Goal: Information Seeking & Learning: Find contact information

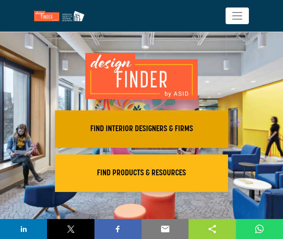
click at [144, 125] on h2 "FIND INTERIOR DESIGNERS & FIRMS" at bounding box center [141, 129] width 168 height 10
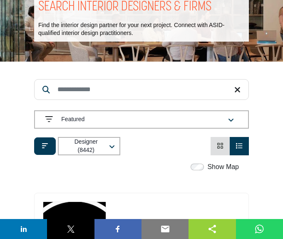
click at [127, 95] on input "Search Keyword" at bounding box center [141, 89] width 215 height 21
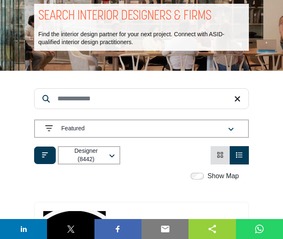
scroll to position [78, 0]
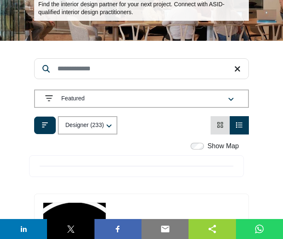
scroll to position [118, 0]
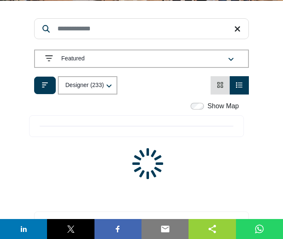
click at [98, 30] on input "Search Keyword" at bounding box center [141, 28] width 215 height 21
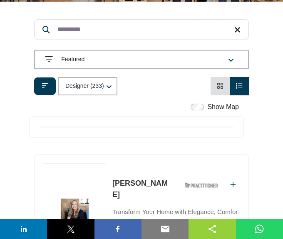
type input "*********"
click at [229, 57] on icon "button" at bounding box center [231, 60] width 6 height 7
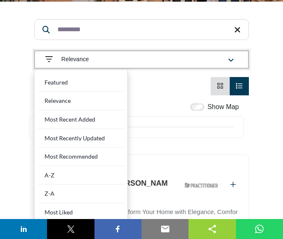
click at [231, 56] on div "button" at bounding box center [231, 59] width 14 height 7
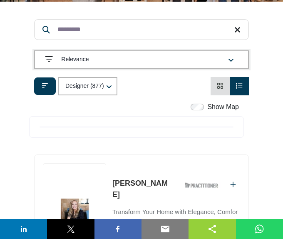
scroll to position [121, 0]
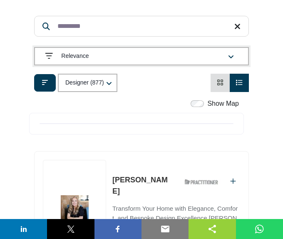
click at [231, 56] on icon "button" at bounding box center [231, 57] width 6 height 7
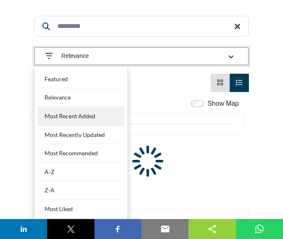
scroll to position [234, 0]
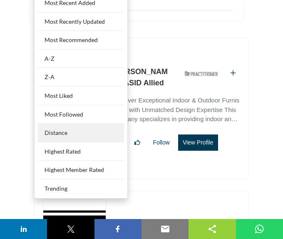
click at [76, 129] on div "Distance" at bounding box center [81, 133] width 86 height 19
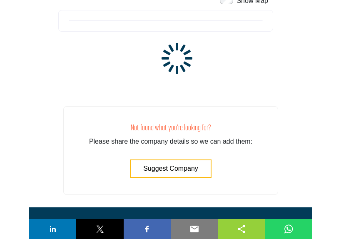
scroll to position [205, 0]
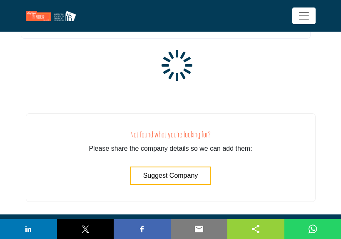
click at [283, 106] on section "ASID QUALIFIED DESIGNERS & MEMBERS Find Interior Designers, firms, suppliers, a…" at bounding box center [170, 60] width 341 height 308
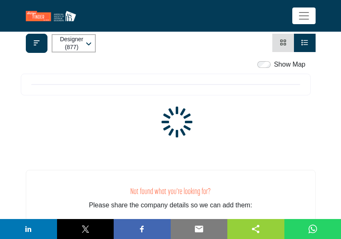
scroll to position [131, 0]
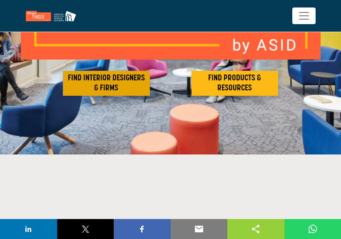
click at [104, 85] on h2 "FIND INTERIOR DESIGNERS & FIRMS" at bounding box center [106, 83] width 82 height 20
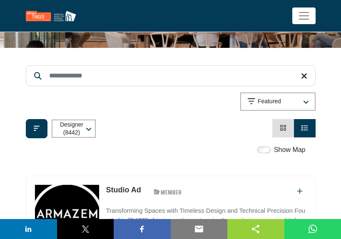
scroll to position [63, 0]
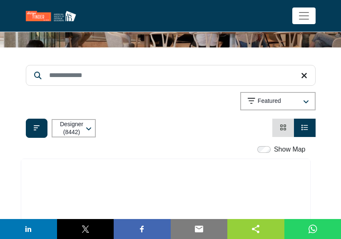
click at [192, 138] on div "Designer (8442) All (8726) Designer (8442) Products (3) Projects (284)" at bounding box center [171, 128] width 290 height 19
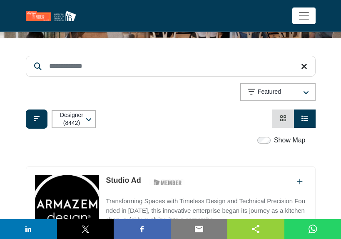
scroll to position [74, 0]
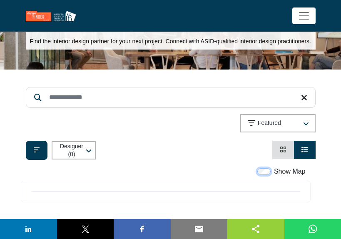
scroll to position [40, 0]
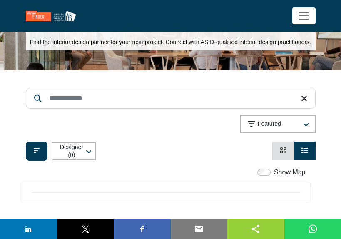
click at [138, 109] on input "Search Keyword" at bounding box center [171, 98] width 290 height 21
type input "**********"
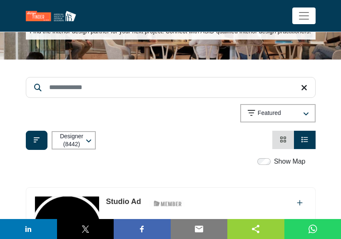
scroll to position [60, 0]
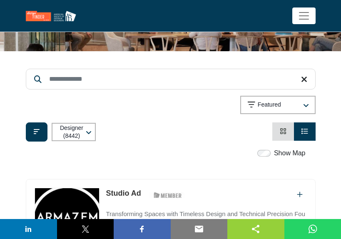
click at [88, 87] on input "Search Keyword" at bounding box center [171, 79] width 290 height 21
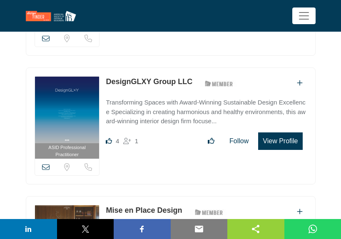
scroll to position [0, 0]
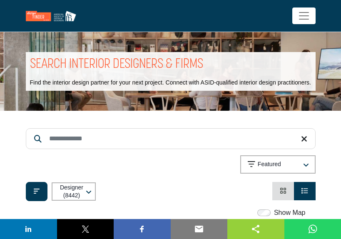
click at [77, 143] on input "Search Keyword" at bounding box center [171, 138] width 290 height 21
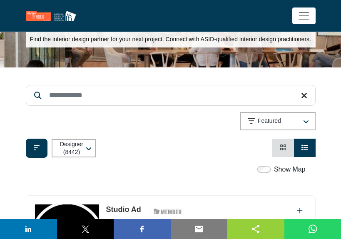
scroll to position [54, 0]
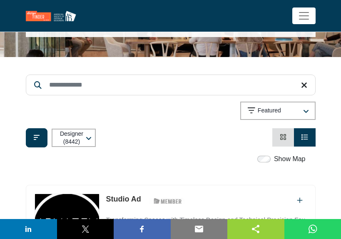
click at [108, 88] on input "Search Keyword" at bounding box center [171, 85] width 290 height 21
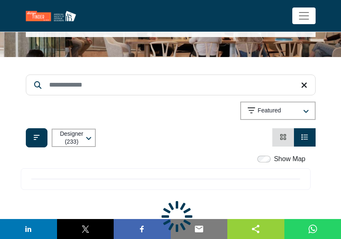
click at [108, 91] on input "Search Keyword" at bounding box center [171, 85] width 290 height 21
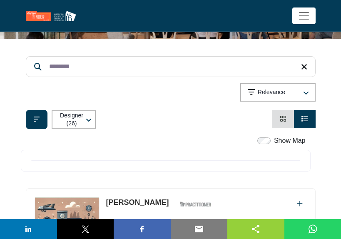
scroll to position [72, 0]
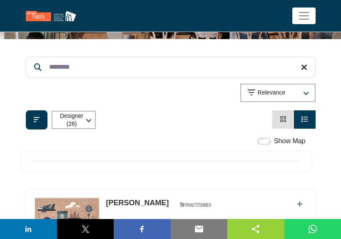
type input "********"
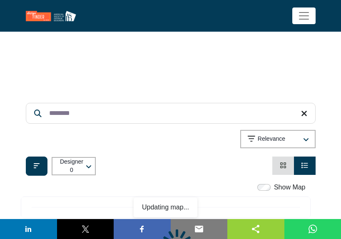
scroll to position [72, 0]
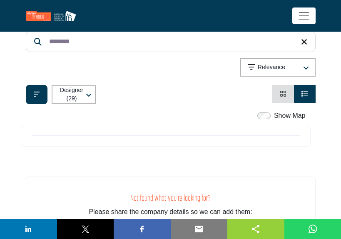
click at [176, 43] on input "********" at bounding box center [171, 41] width 290 height 21
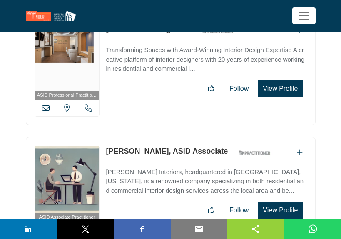
scroll to position [0, 0]
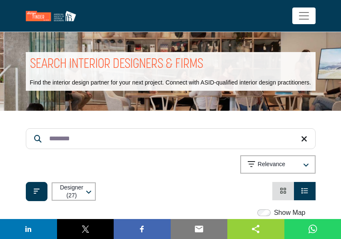
click at [90, 149] on input "********" at bounding box center [171, 138] width 290 height 21
click at [258, 169] on p "Relevance" at bounding box center [271, 164] width 27 height 8
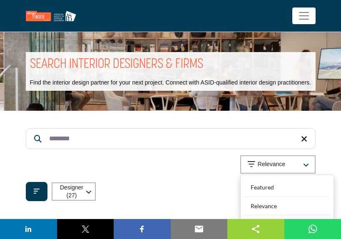
click at [142, 148] on input "********" at bounding box center [171, 138] width 290 height 21
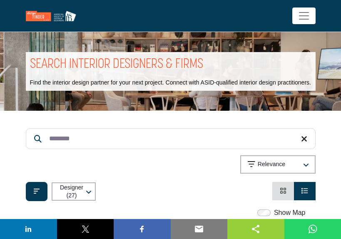
drag, startPoint x: 142, startPoint y: 148, endPoint x: 25, endPoint y: 144, distance: 117.0
type input "*********"
click at [84, 198] on button "Designer (25)" at bounding box center [74, 191] width 44 height 18
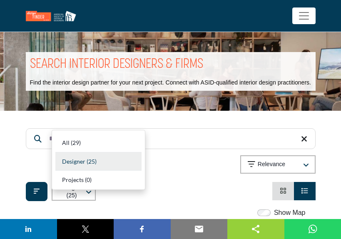
click at [189, 177] on div "Showing 21 results out of 27 Relevance" at bounding box center [171, 166] width 290 height 22
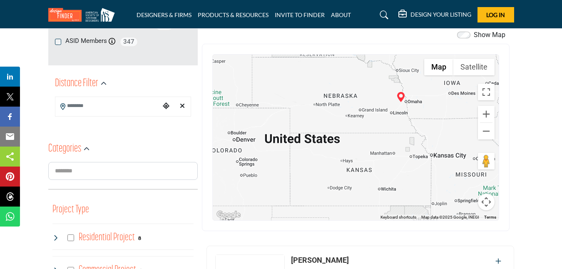
scroll to position [179, 0]
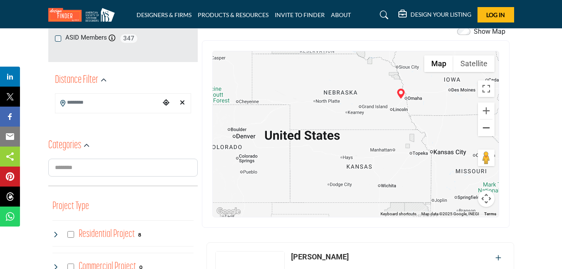
click at [341, 122] on button "Zoom out" at bounding box center [486, 127] width 17 height 17
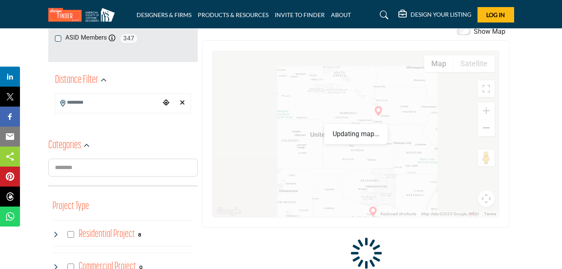
click at [341, 122] on button "Zoom out" at bounding box center [486, 127] width 17 height 17
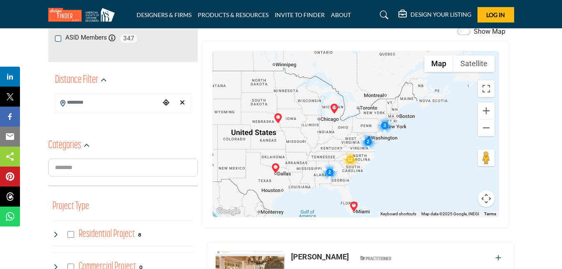
drag, startPoint x: 442, startPoint y: 134, endPoint x: 421, endPoint y: 140, distance: 21.1
click at [341, 132] on div at bounding box center [356, 134] width 286 height 166
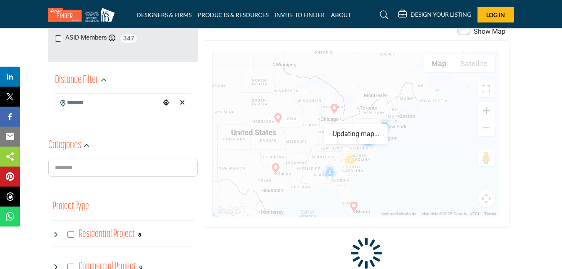
click at [341, 108] on button "Zoom in" at bounding box center [486, 110] width 17 height 17
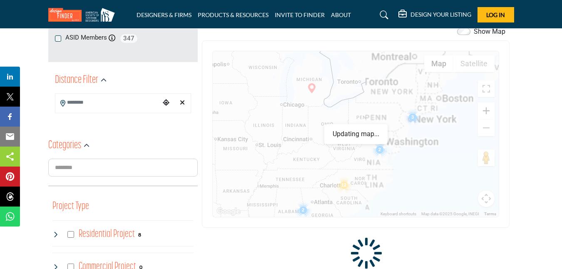
click at [341, 108] on button "Zoom in" at bounding box center [486, 110] width 17 height 17
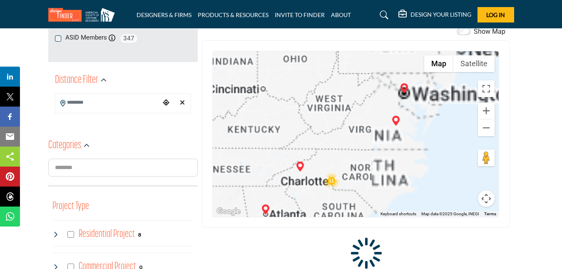
drag, startPoint x: 437, startPoint y: 161, endPoint x: 416, endPoint y: 157, distance: 20.8
click at [341, 104] on div at bounding box center [356, 134] width 286 height 166
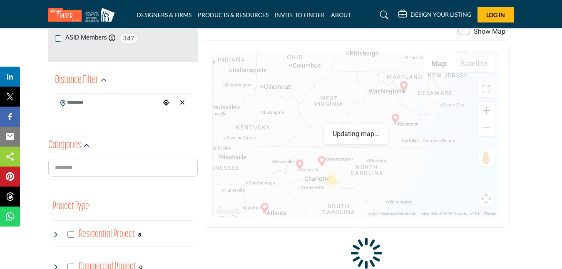
drag, startPoint x: 486, startPoint y: 109, endPoint x: 441, endPoint y: 131, distance: 49.9
click at [341, 109] on button "Zoom in" at bounding box center [486, 110] width 17 height 17
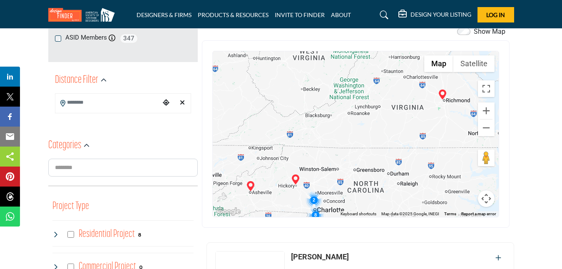
drag, startPoint x: 432, startPoint y: 136, endPoint x: 450, endPoint y: 91, distance: 48.8
click at [341, 91] on div at bounding box center [356, 134] width 286 height 166
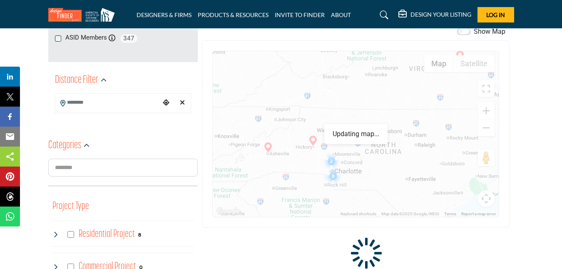
drag, startPoint x: 418, startPoint y: 158, endPoint x: 432, endPoint y: 127, distance: 34.8
click at [341, 121] on div at bounding box center [356, 134] width 286 height 166
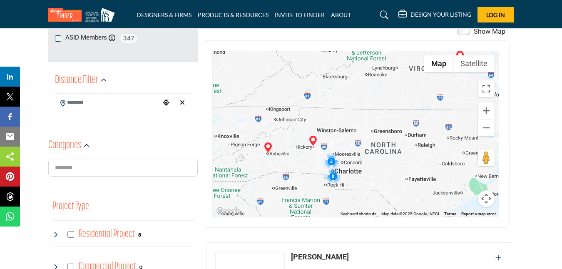
click at [331, 174] on img "Cluster of 8 locations (8 HQ, 0 Branches)\aClick to view companies" at bounding box center [333, 176] width 17 height 17
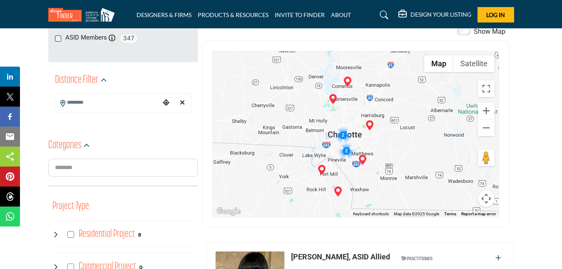
drag, startPoint x: 349, startPoint y: 159, endPoint x: 345, endPoint y: 106, distance: 53.4
click at [341, 106] on div "To navigate, press the arrow keys." at bounding box center [356, 134] width 286 height 166
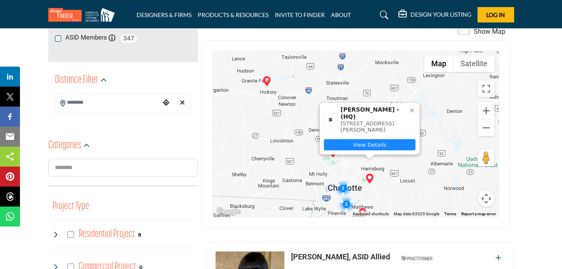
click at [341, 143] on link "View Details" at bounding box center [370, 144] width 92 height 11
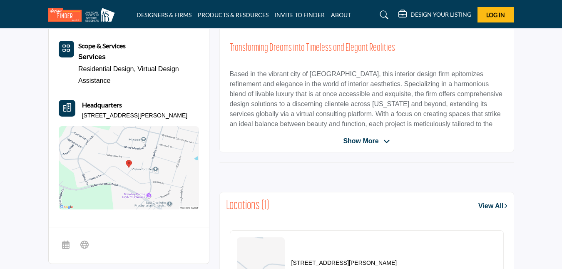
scroll to position [339, 0]
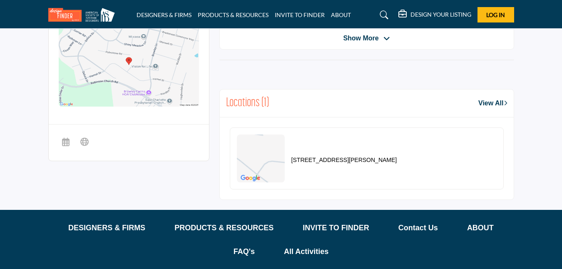
click at [0, 0] on div at bounding box center [0, 0] width 0 height 0
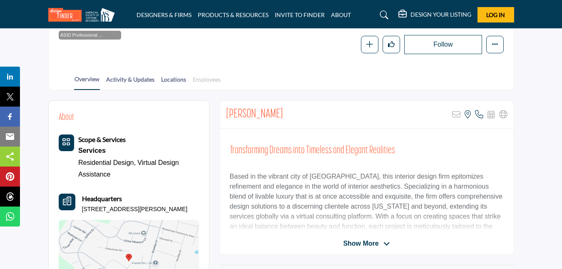
scroll to position [134, 0]
click at [206, 79] on link "Employees" at bounding box center [206, 82] width 29 height 15
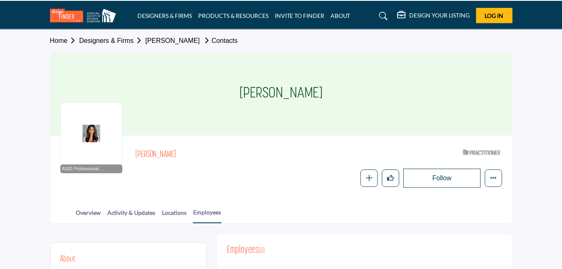
scroll to position [169, 0]
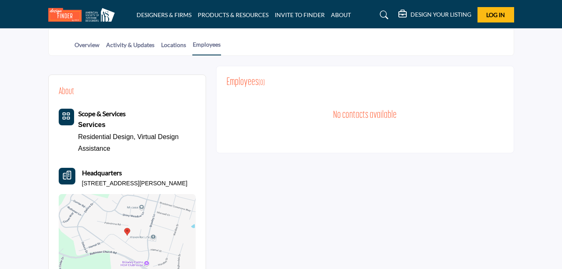
click at [88, 55] on link "Overview" at bounding box center [87, 47] width 26 height 15
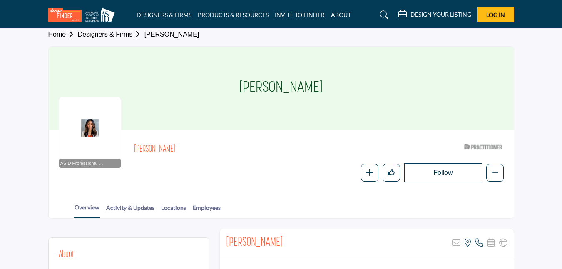
scroll to position [159, 0]
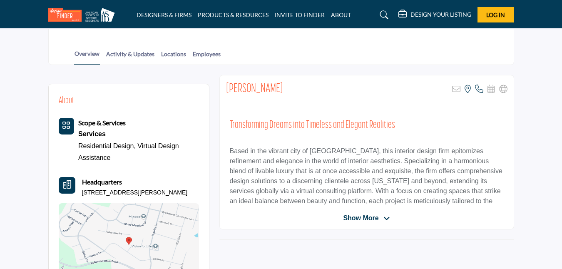
click at [366, 217] on span "Show More" at bounding box center [360, 218] width 35 height 10
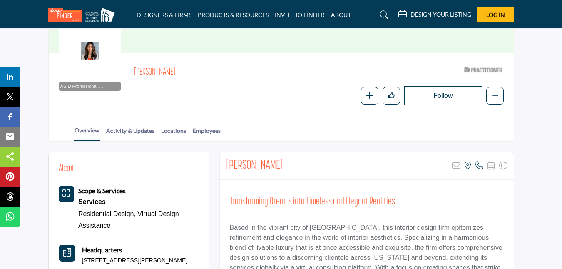
scroll to position [102, 0]
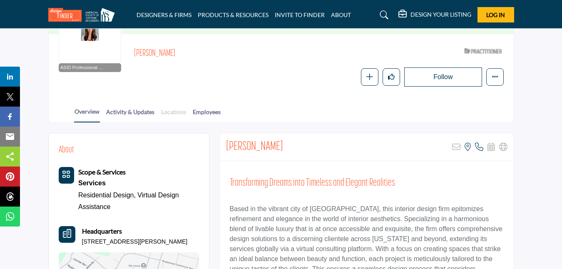
click at [169, 112] on link "Locations" at bounding box center [174, 114] width 26 height 15
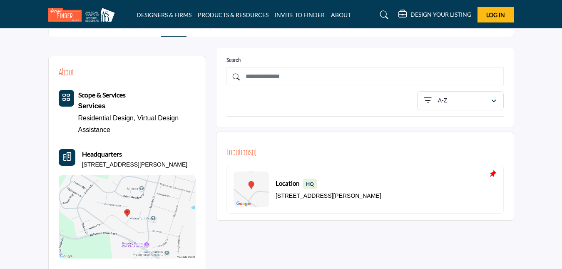
scroll to position [308, 0]
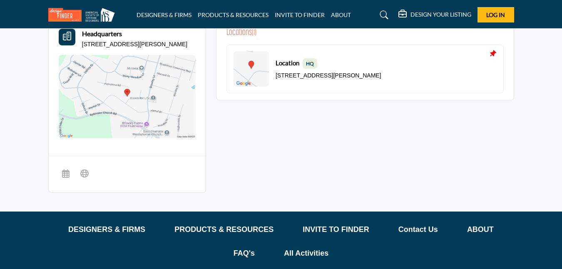
click at [83, 109] on body "DESIGNERS & FIRMS PRODUCTS & RESOURCES INVITE TO FINDER ABOUT" at bounding box center [281, 14] width 562 height 645
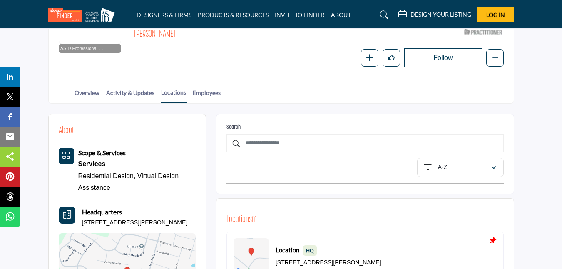
scroll to position [117, 0]
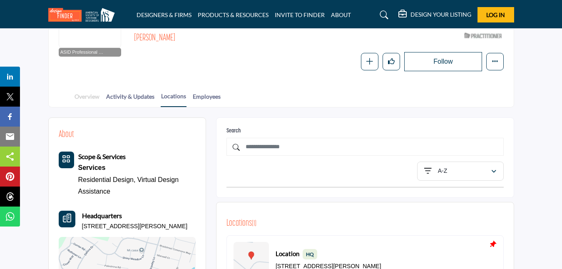
click at [82, 97] on link "Overview" at bounding box center [87, 99] width 26 height 15
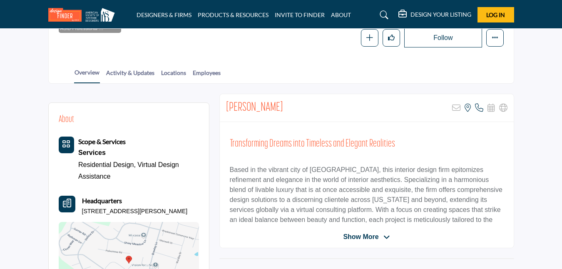
scroll to position [180, 0]
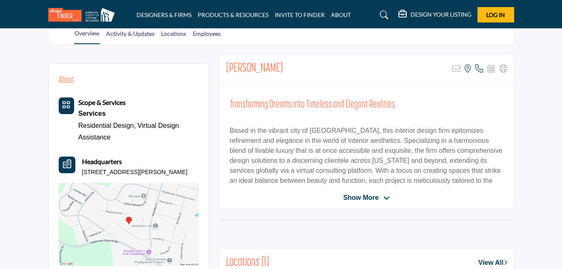
click at [370, 197] on span "Show More" at bounding box center [360, 198] width 35 height 10
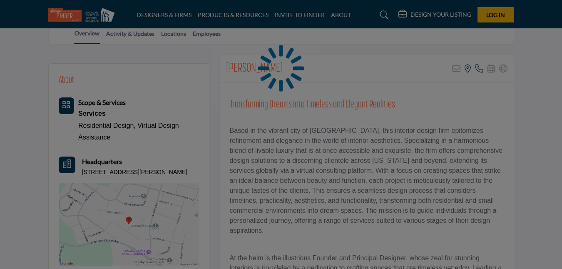
drag, startPoint x: 293, startPoint y: 70, endPoint x: 337, endPoint y: 1, distance: 81.8
click at [295, 70] on div at bounding box center [281, 134] width 562 height 269
